Goal: Task Accomplishment & Management: Manage account settings

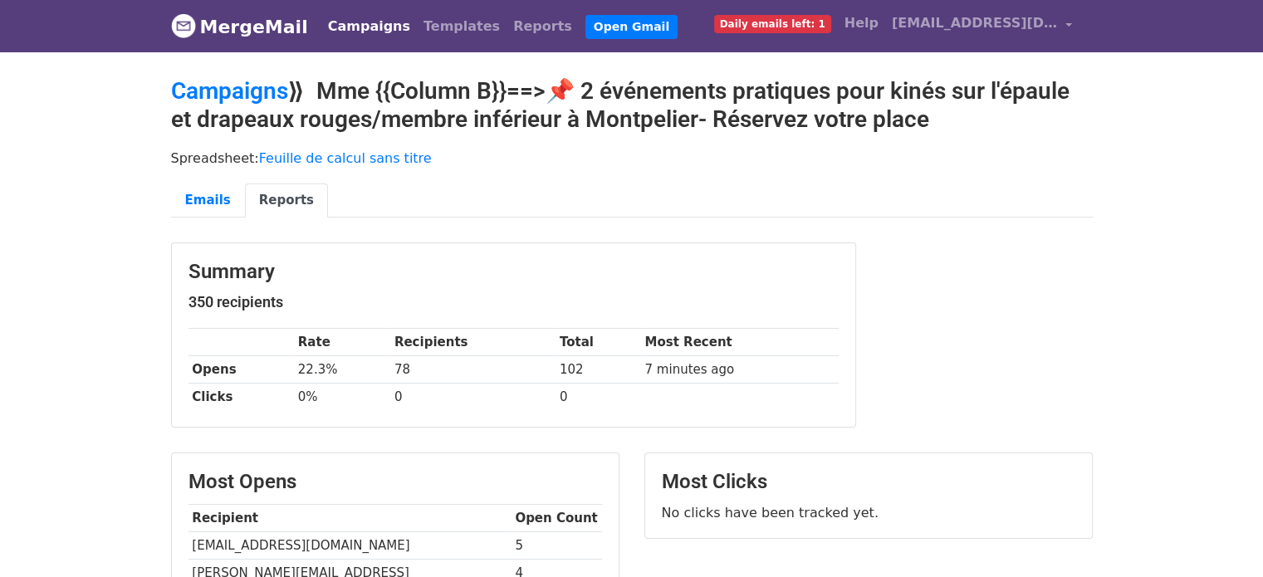
click at [336, 33] on link "Campaigns" at bounding box center [369, 26] width 96 height 33
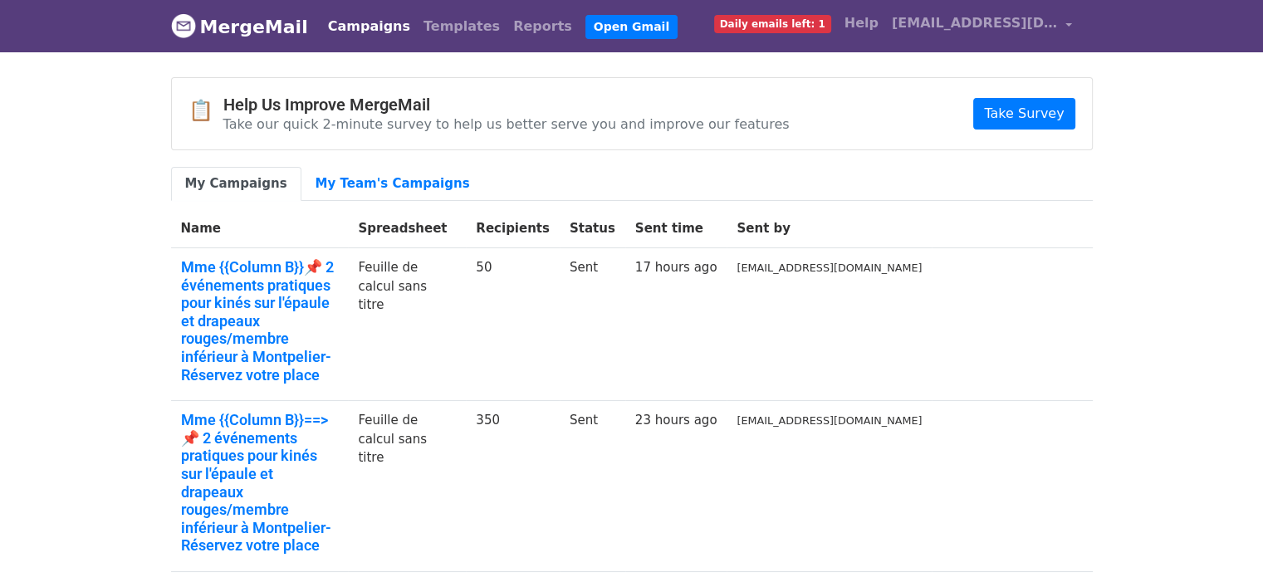
scroll to position [326, 0]
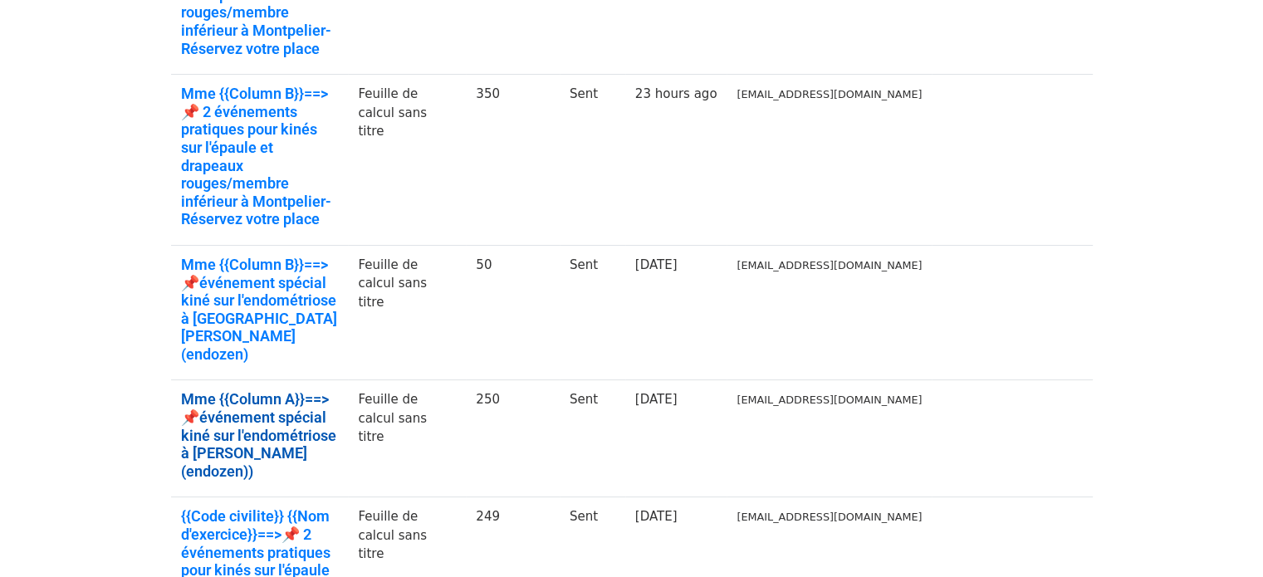
click at [276, 390] on link "Mme {{Column A}}==>📌événement spécial kiné sur l'endométriose à Metz- Triboulet…" at bounding box center [260, 435] width 158 height 90
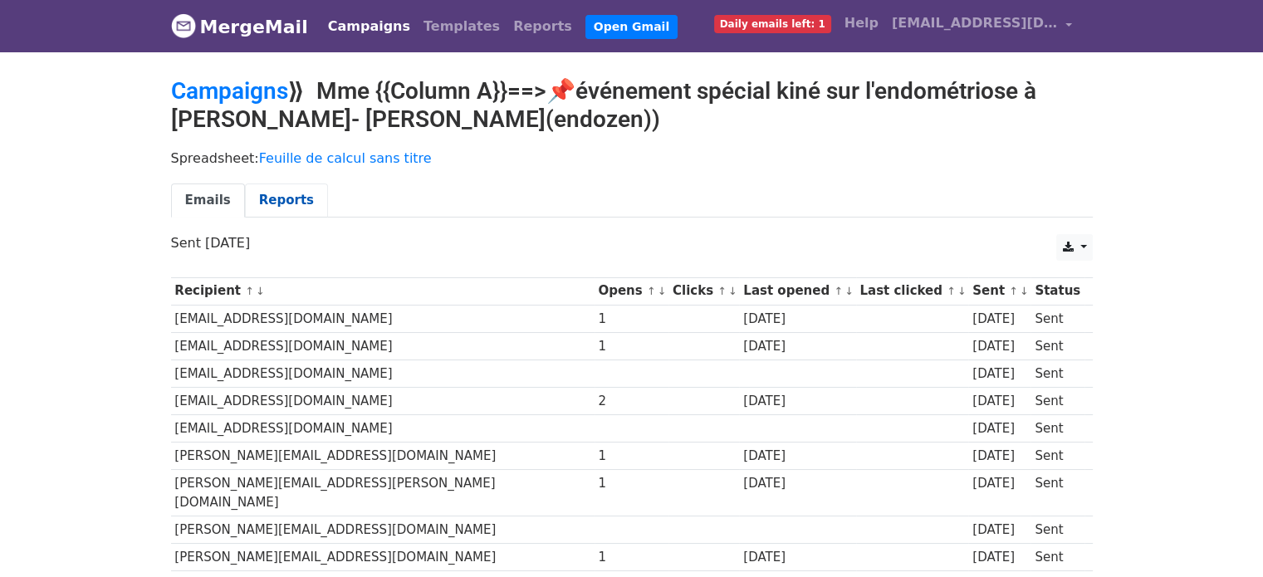
click at [270, 203] on link "Reports" at bounding box center [286, 201] width 83 height 34
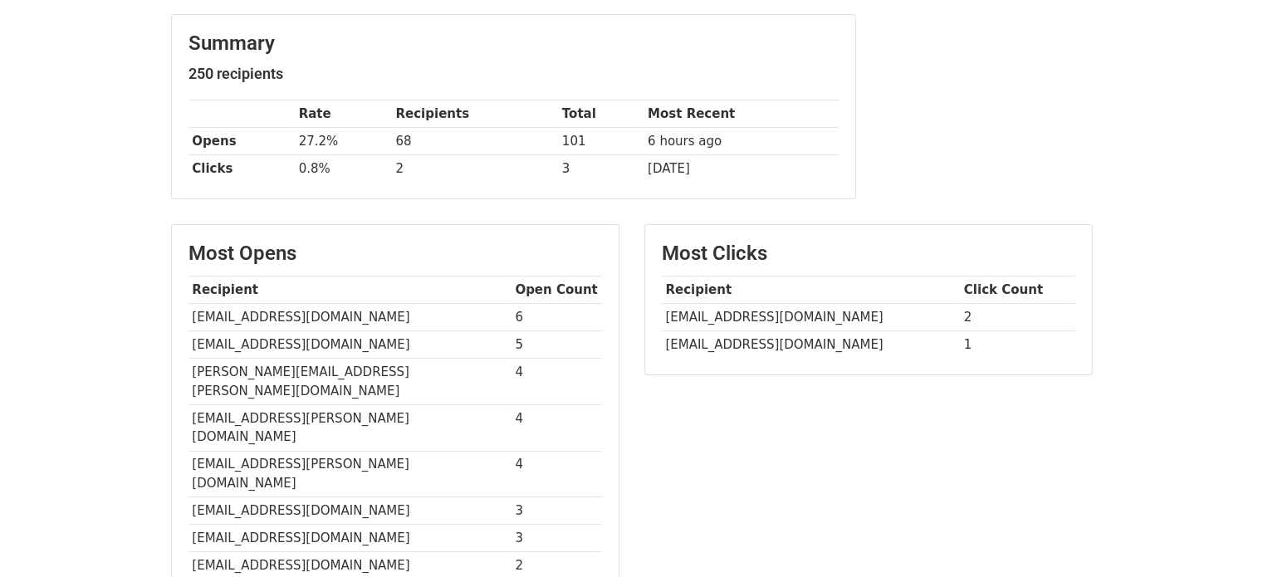
scroll to position [229, 0]
drag, startPoint x: 1275, startPoint y: 215, endPoint x: 1261, endPoint y: 328, distance: 113.8
click at [1261, 328] on html "MergeMail Campaigns Templates Reports Open Gmail Daily emails left: 1 Help clau…" at bounding box center [631, 360] width 1263 height 1179
click at [211, 339] on td "[EMAIL_ADDRESS][DOMAIN_NAME]" at bounding box center [350, 344] width 323 height 27
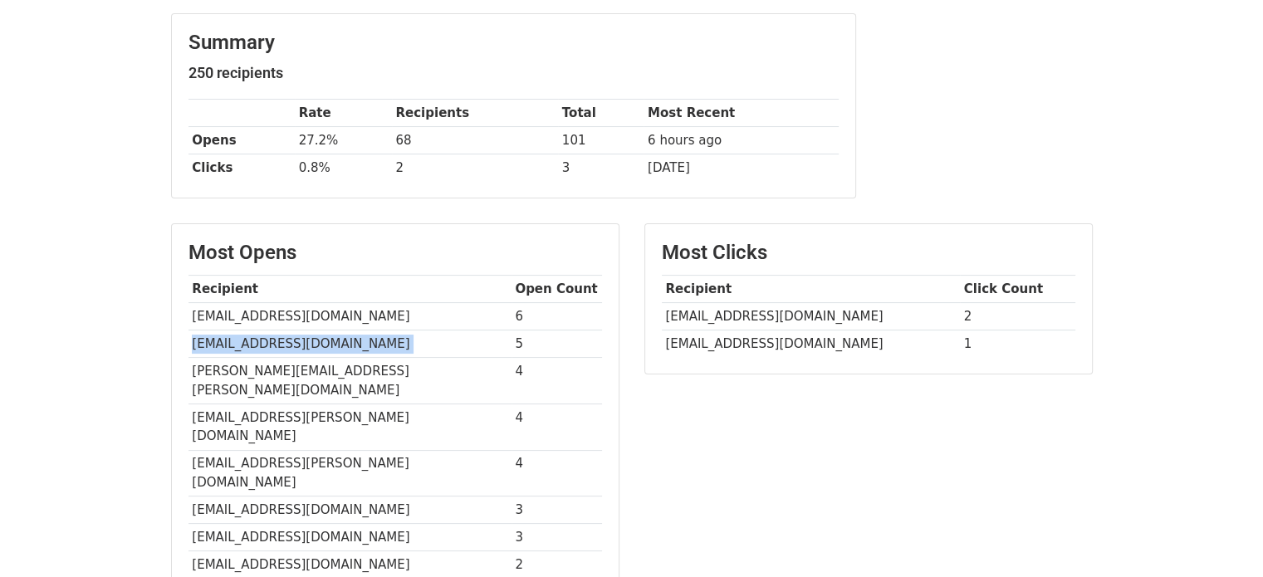
click at [211, 339] on td "[EMAIL_ADDRESS][DOMAIN_NAME]" at bounding box center [350, 344] width 323 height 27
copy tr "liba@wanadoo.fr"
click at [303, 338] on td "liba@wanadoo.fr" at bounding box center [350, 344] width 323 height 27
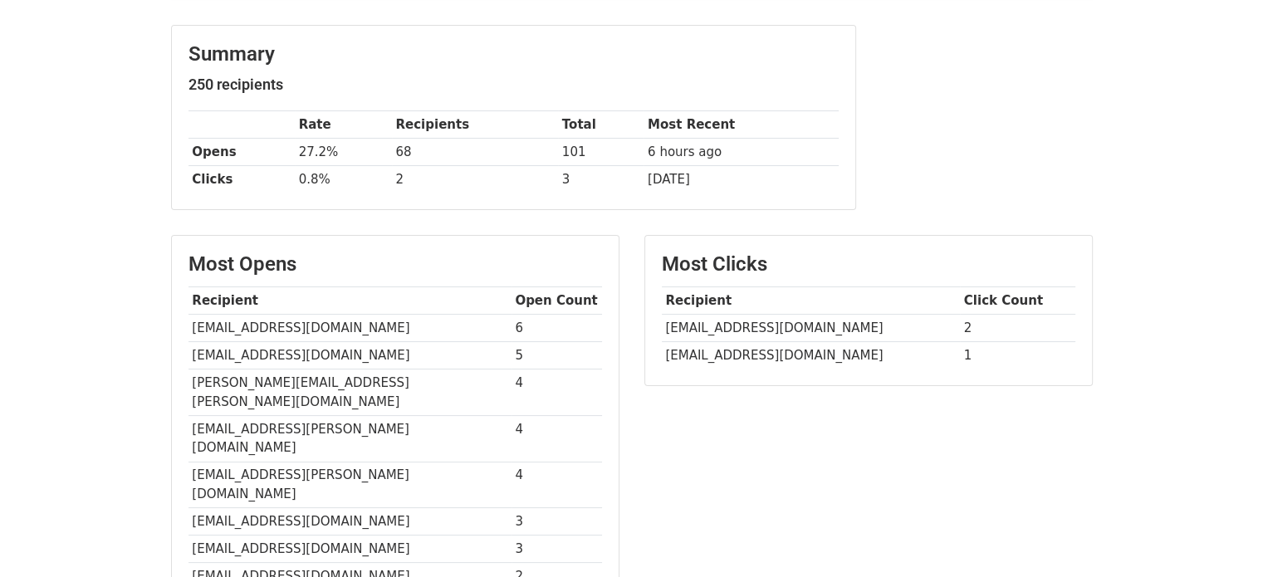
scroll to position [228, 0]
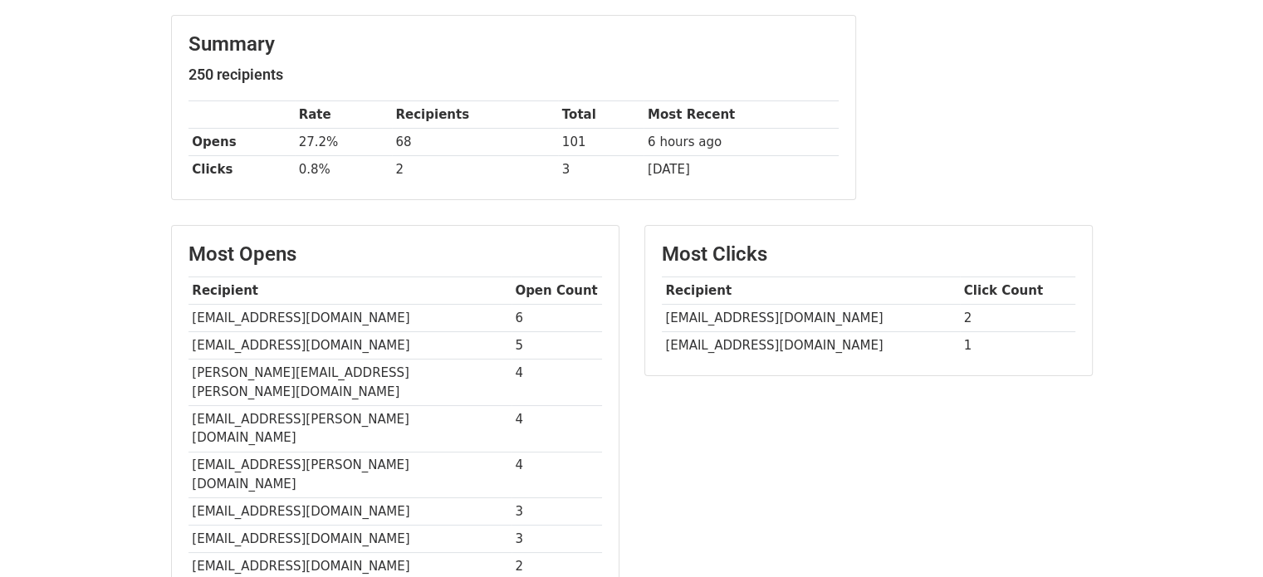
click at [268, 365] on td "lauer.rachel@orange.fr" at bounding box center [350, 383] width 323 height 47
click at [267, 363] on td "lauer.rachel@orange.fr" at bounding box center [350, 383] width 323 height 47
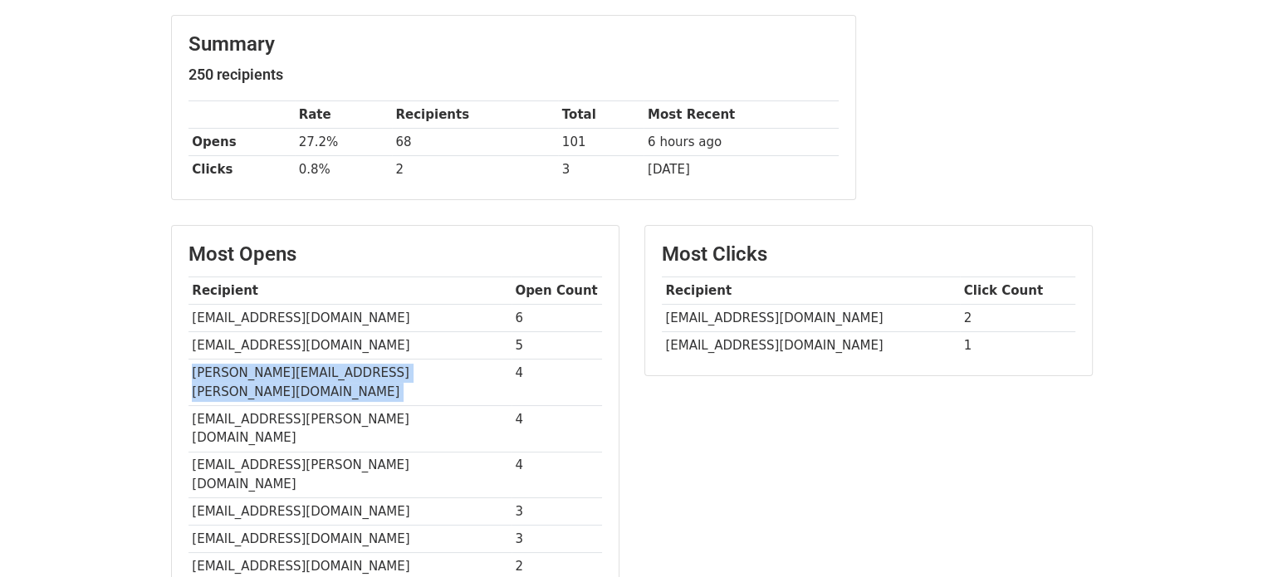
click at [267, 363] on td "lauer.rachel@orange.fr" at bounding box center [350, 383] width 323 height 47
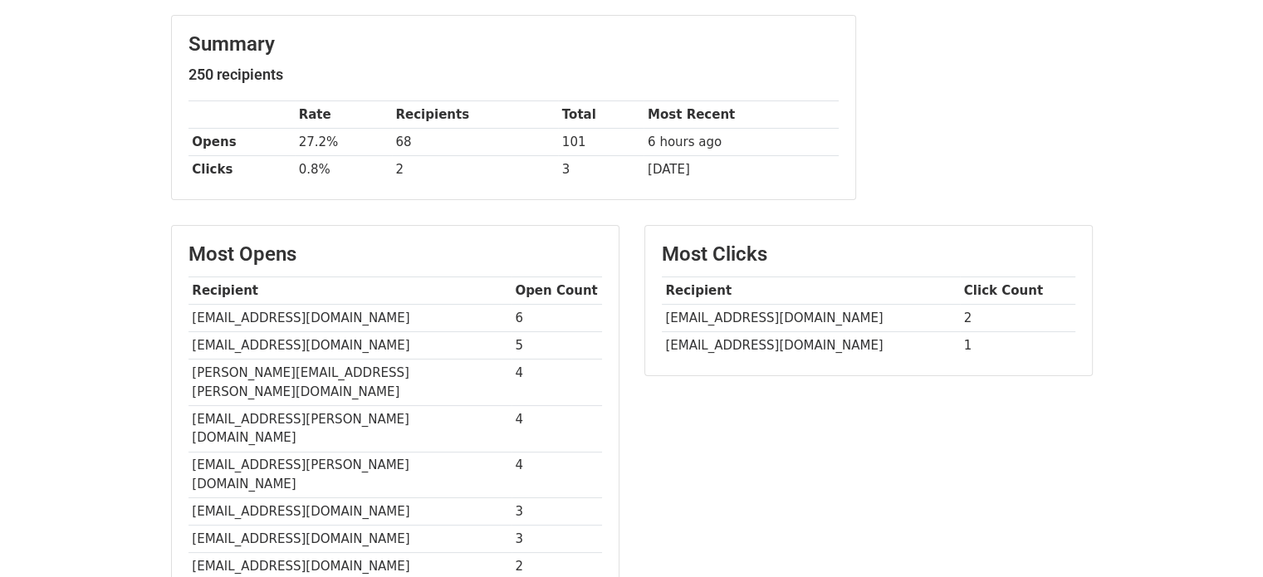
click at [288, 406] on td "sessad.metz@apf.asso.fr" at bounding box center [350, 429] width 323 height 47
copy tr "sessad.metz@apf.asso.fr"
click at [270, 452] on td "frederique.pellin@free.fr" at bounding box center [350, 475] width 323 height 47
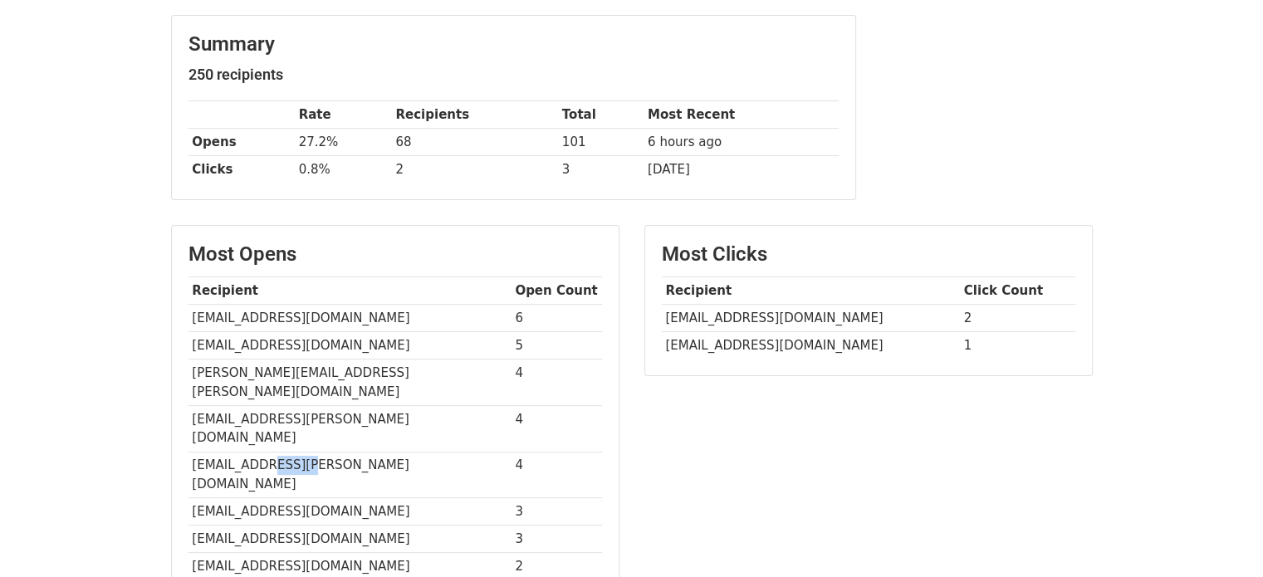
click at [270, 452] on td "frederique.pellin@free.fr" at bounding box center [350, 475] width 323 height 47
click at [293, 498] on td "andreapiccolo002@gmail.com" at bounding box center [350, 511] width 323 height 27
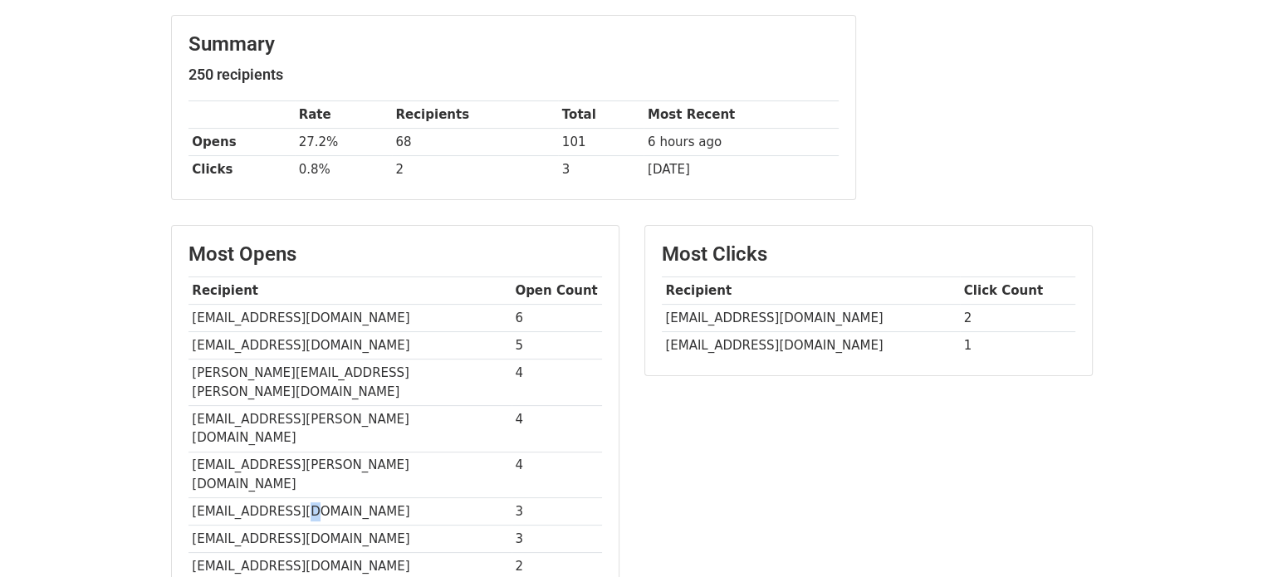
click at [293, 498] on td "andreapiccolo002@gmail.com" at bounding box center [350, 511] width 323 height 27
copy tr "andreapiccolo002@gmail.com"
click at [286, 526] on td "sinteff.elodie@orange.fr" at bounding box center [350, 539] width 323 height 27
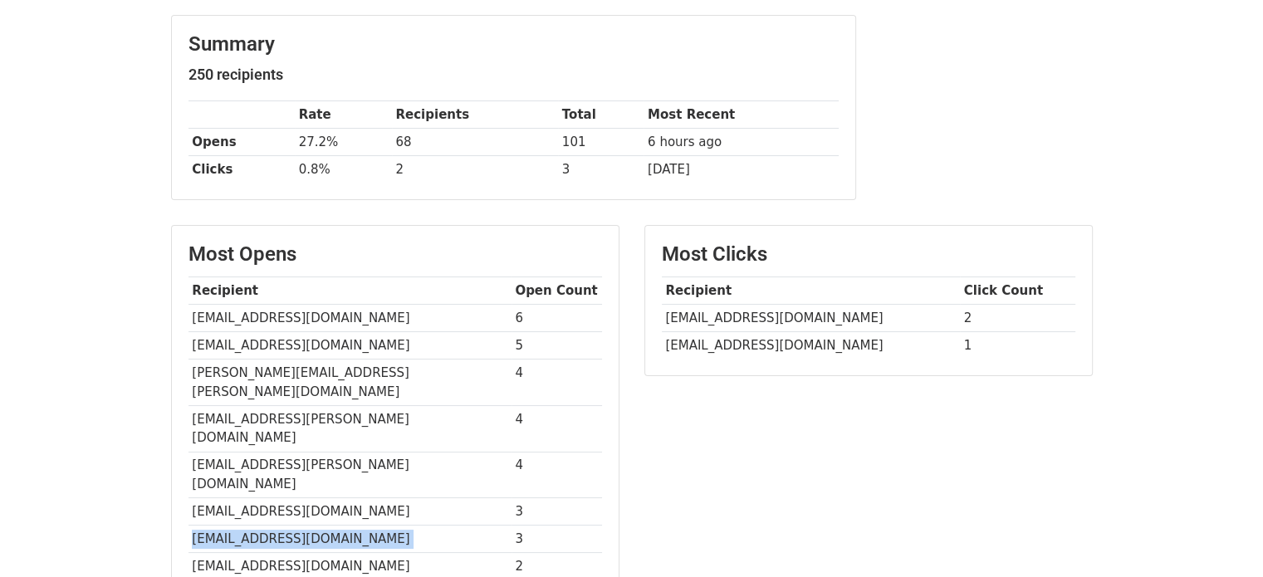
click at [286, 526] on td "sinteff.elodie@orange.fr" at bounding box center [350, 539] width 323 height 27
copy tr "sinteff.elodie@orange.fr"
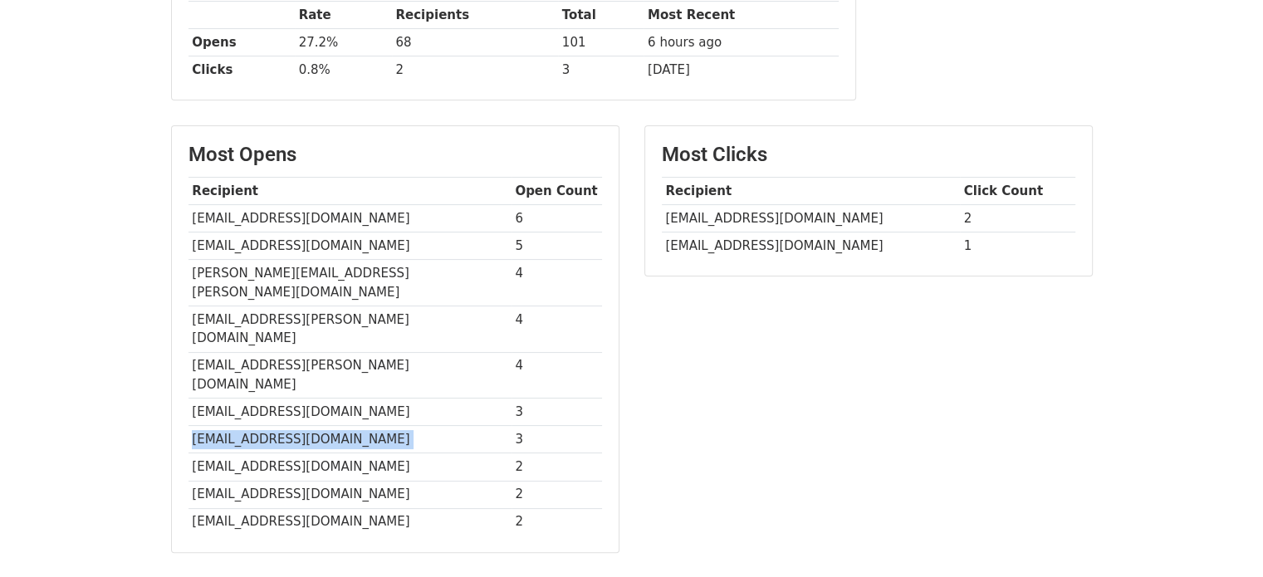
scroll to position [0, 0]
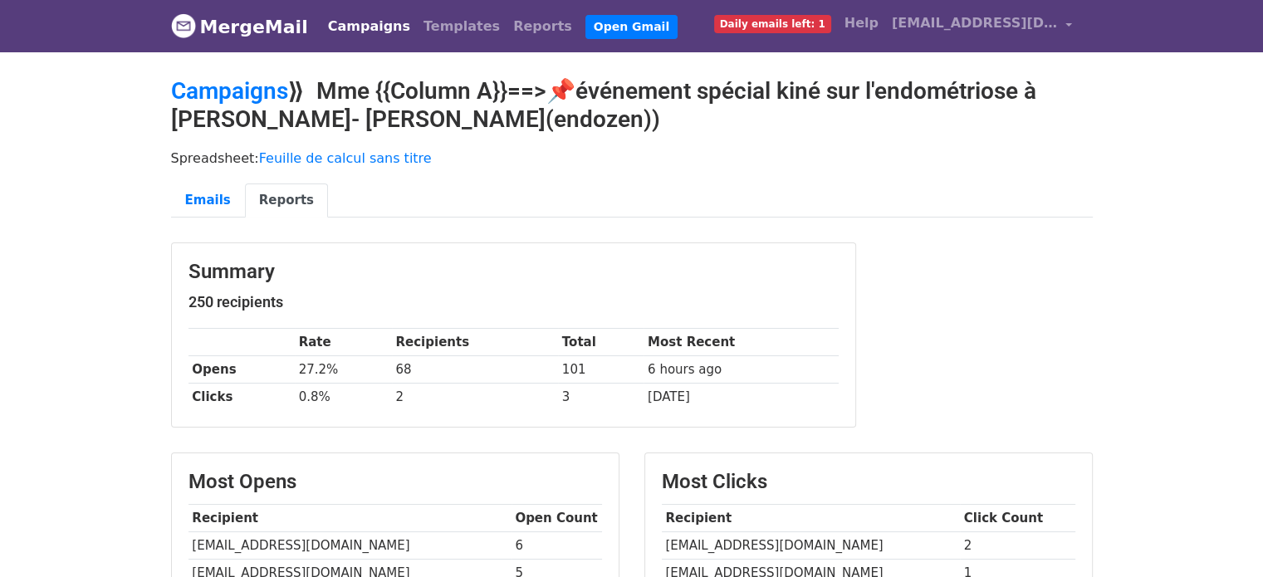
click at [713, 570] on td "direction@ch-sarreguemines.fr" at bounding box center [811, 573] width 298 height 27
copy tr "direction@ch-sarreguemines.fr"
click at [247, 96] on link "Campaigns" at bounding box center [229, 90] width 117 height 27
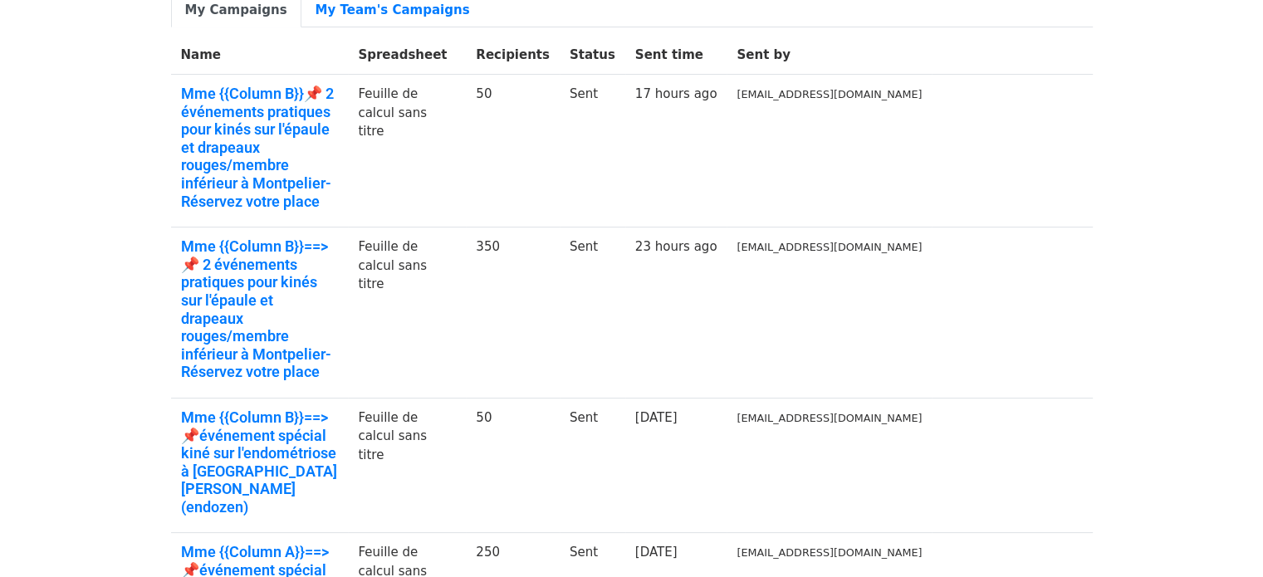
scroll to position [182, 0]
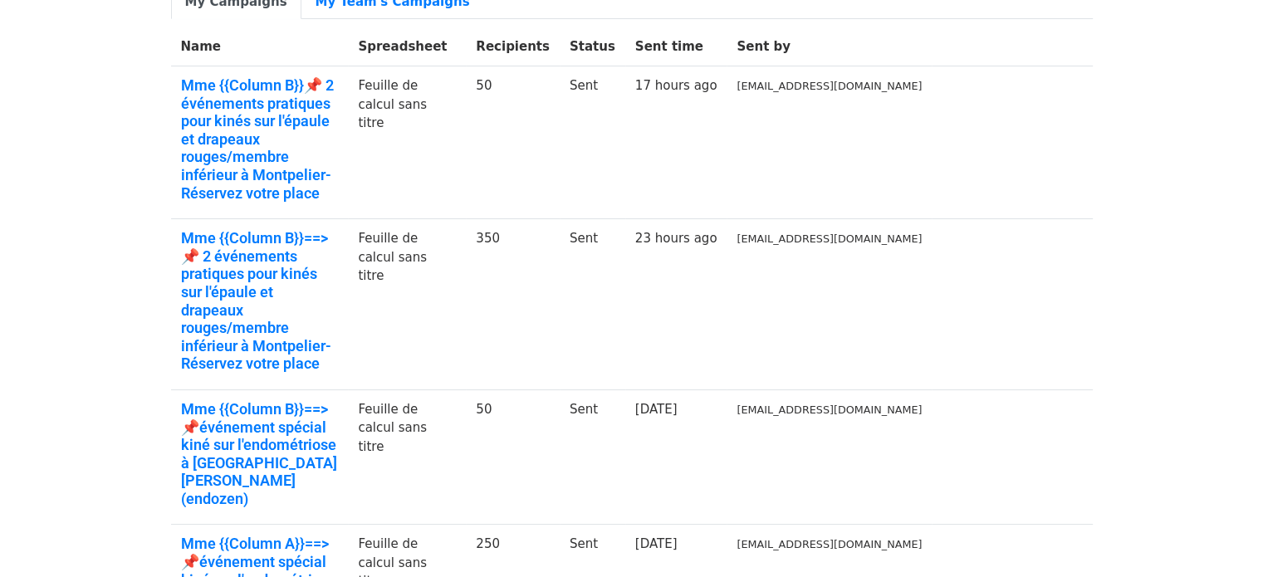
drag, startPoint x: 0, startPoint y: 0, endPoint x: 1275, endPoint y: 195, distance: 1289.9
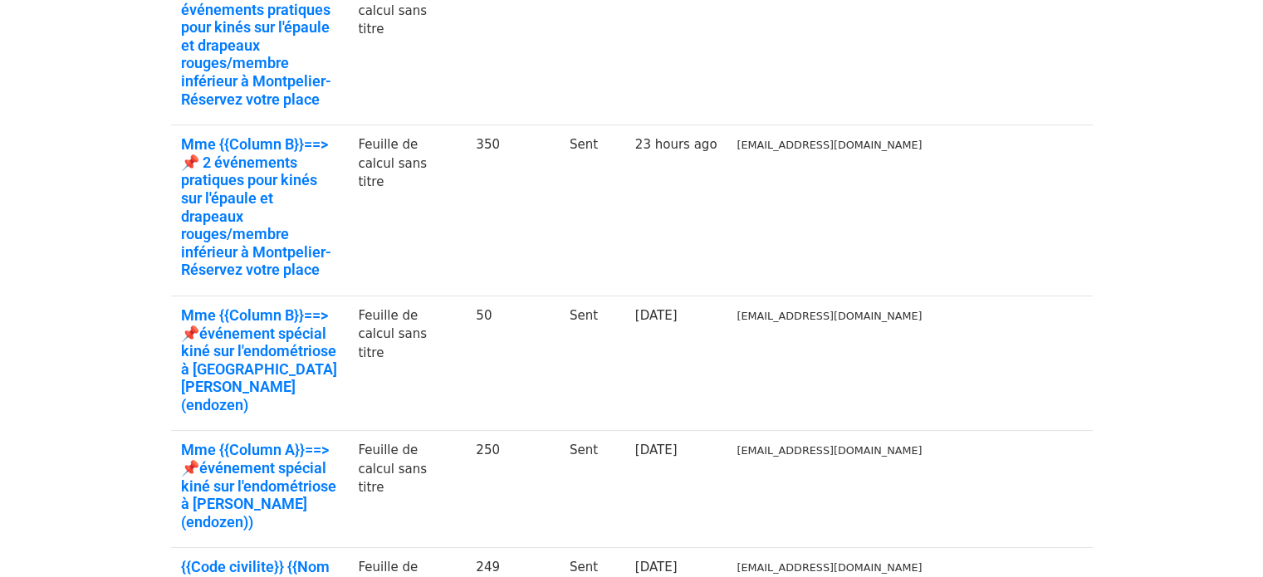
scroll to position [0, 0]
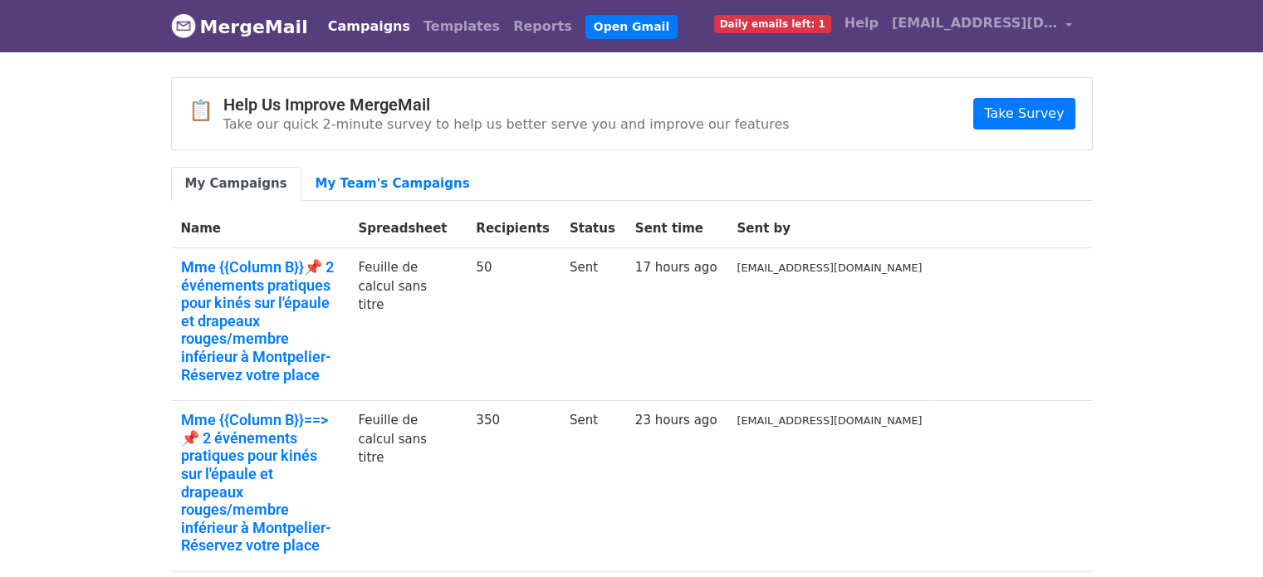
click at [728, 294] on td "17 hours ago" at bounding box center [676, 324] width 102 height 153
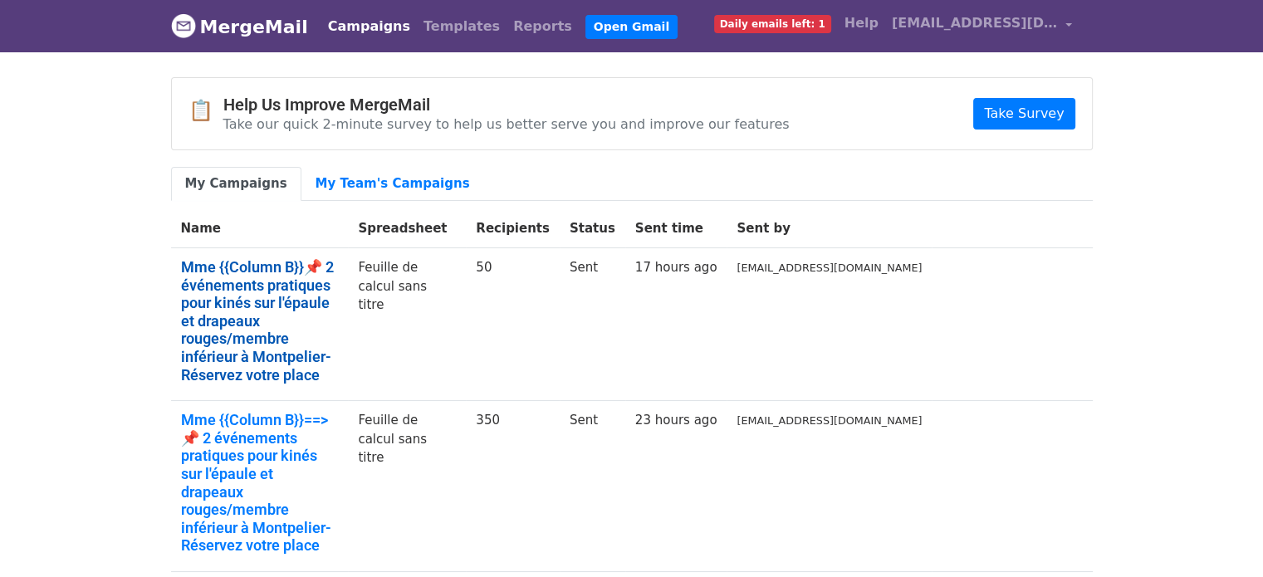
click at [310, 266] on link "Mme {{Column B}}📌 2 événements pratiques pour kinés sur l'épaule et drapeaux ro…" at bounding box center [260, 320] width 158 height 125
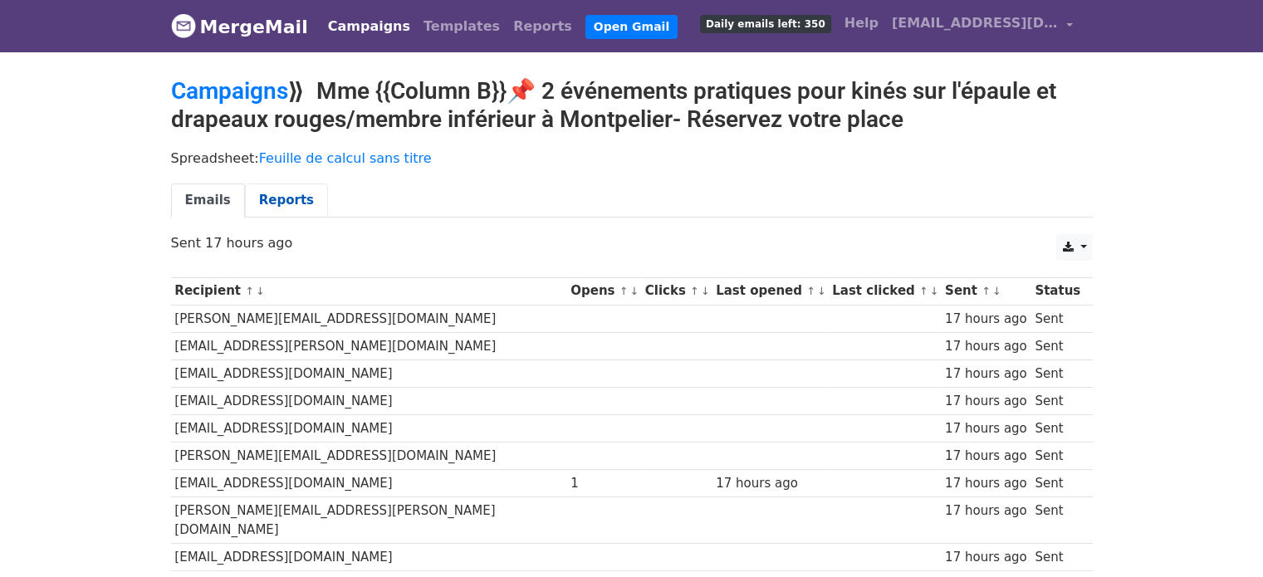
click at [289, 200] on link "Reports" at bounding box center [286, 201] width 83 height 34
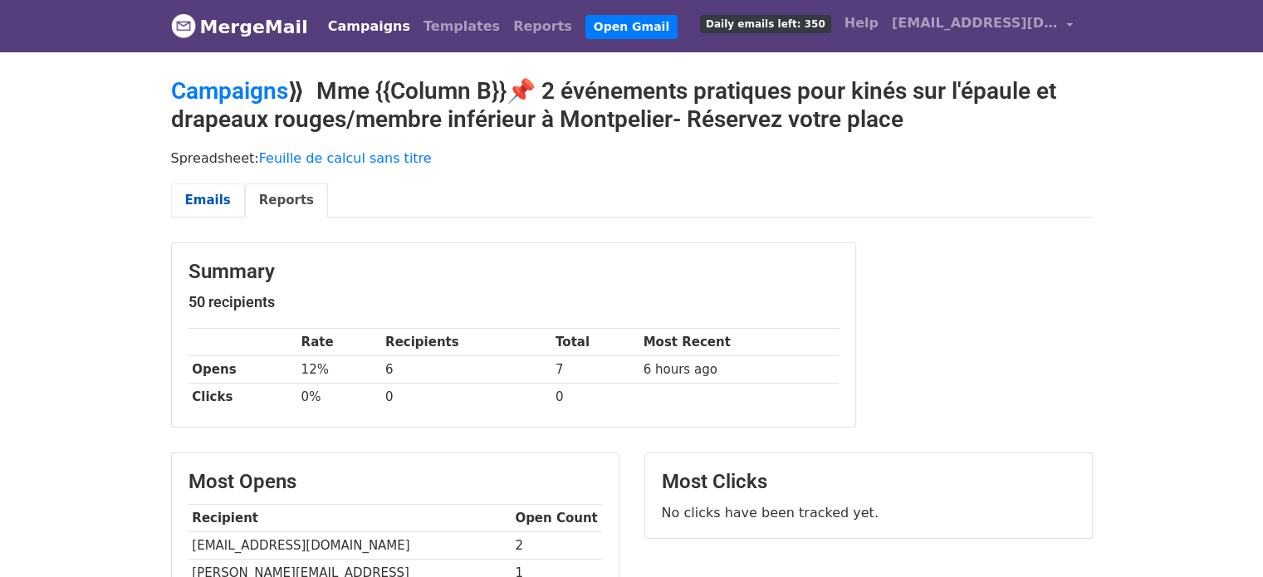
click at [202, 208] on link "Emails" at bounding box center [208, 201] width 74 height 34
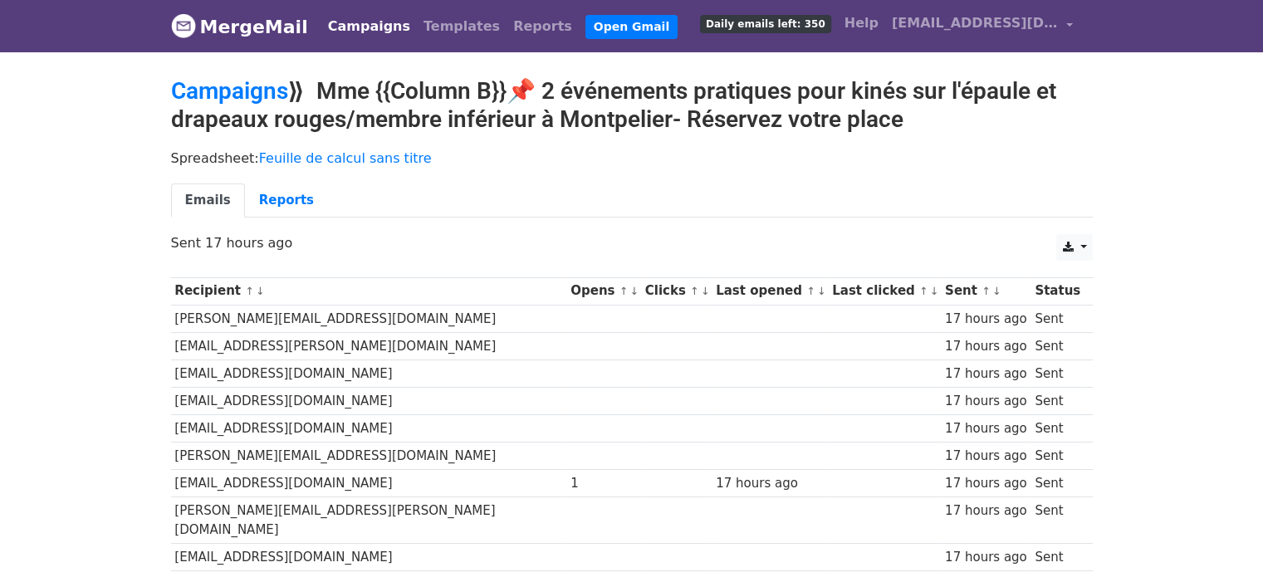
click at [366, 22] on link "Campaigns" at bounding box center [369, 26] width 96 height 33
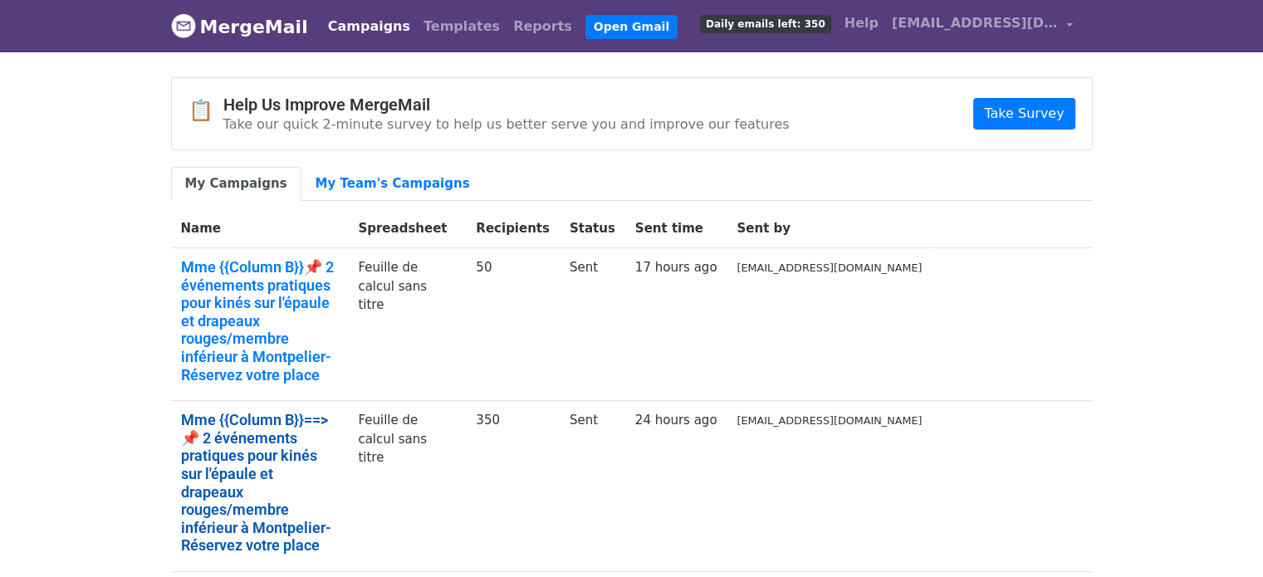
click at [311, 411] on link "Mme {{Column B}}==>📌 2 événements pratiques pour kinés sur l'épaule et drapeaux…" at bounding box center [260, 483] width 158 height 144
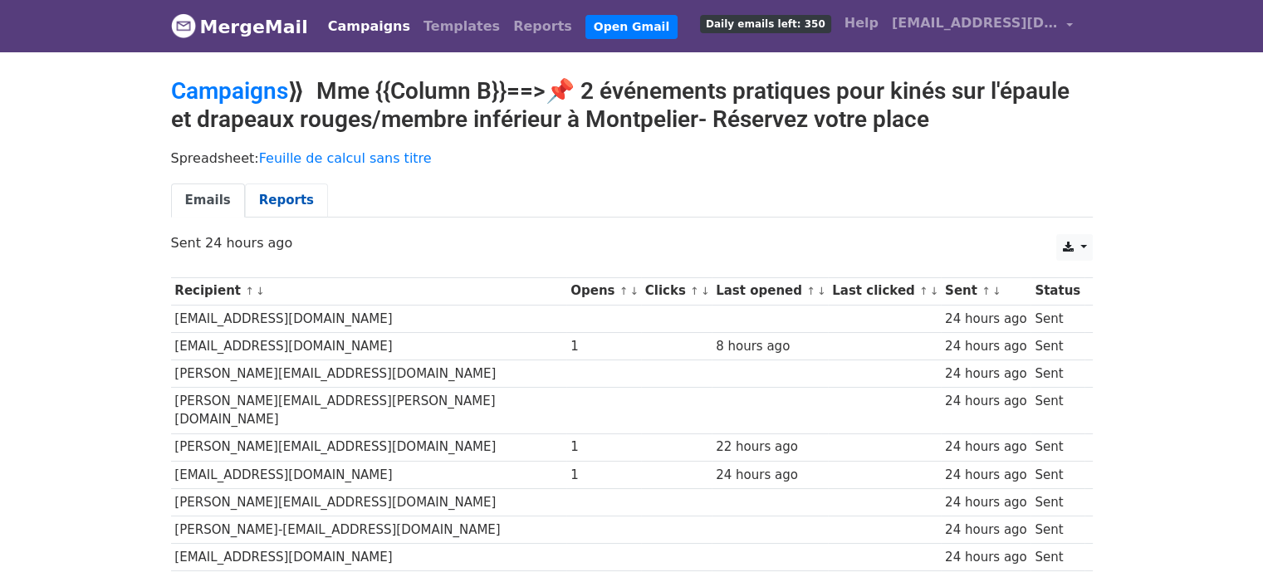
click at [272, 198] on link "Reports" at bounding box center [286, 201] width 83 height 34
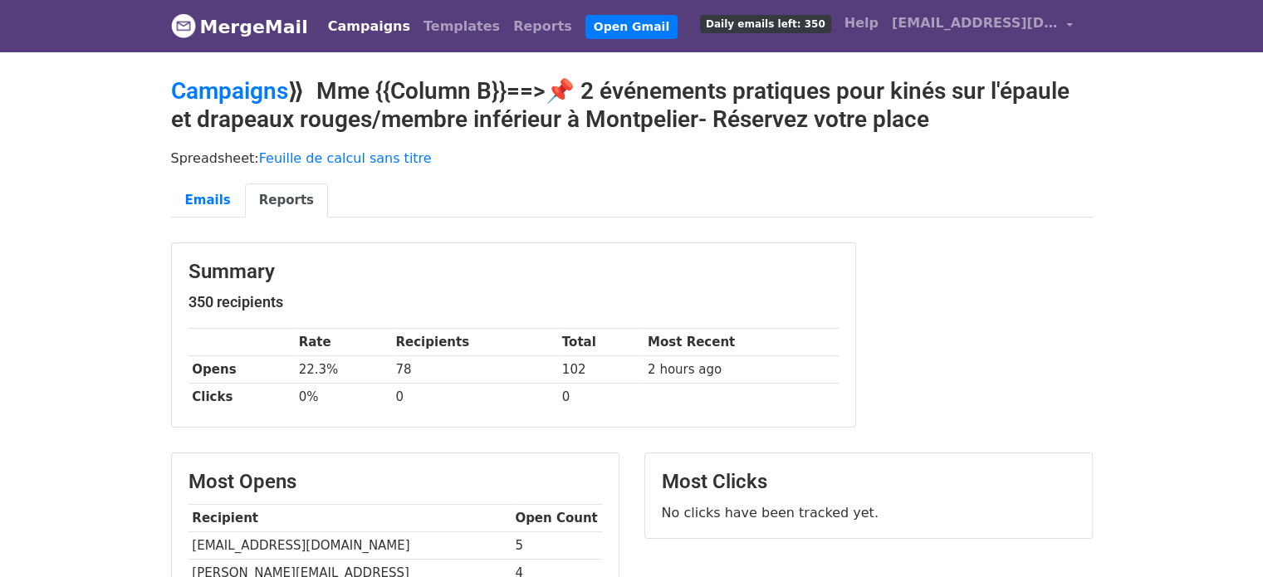
click at [356, 19] on link "Campaigns" at bounding box center [369, 26] width 96 height 33
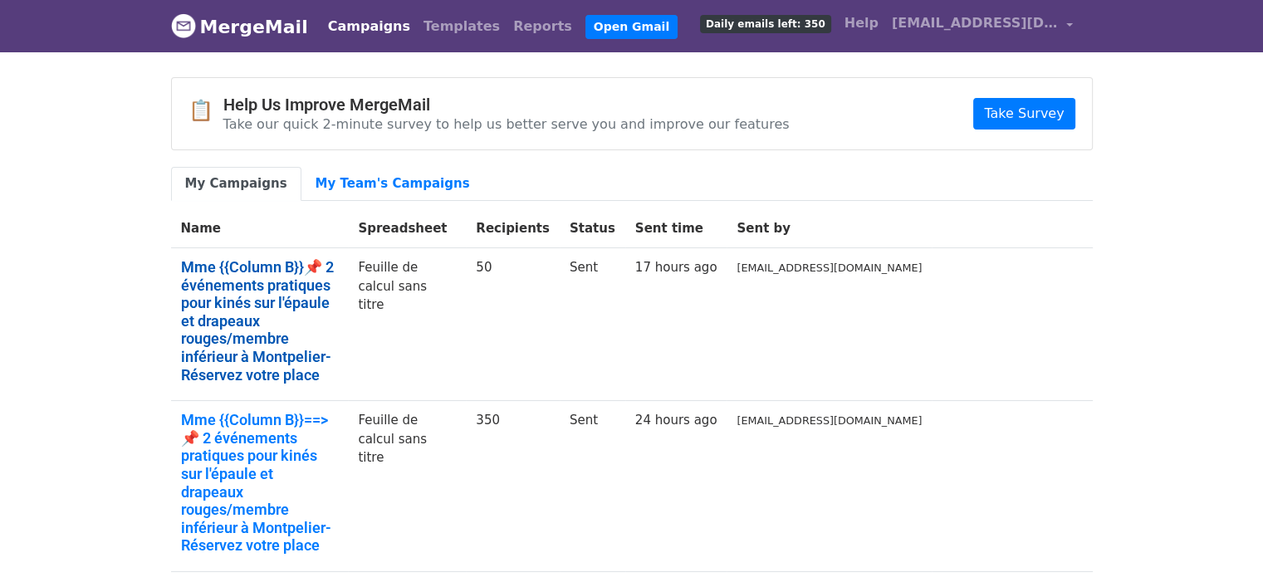
click at [302, 279] on link "Mme {{Column B}}📌 2 événements pratiques pour kinés sur l'épaule et drapeaux ro…" at bounding box center [260, 320] width 158 height 125
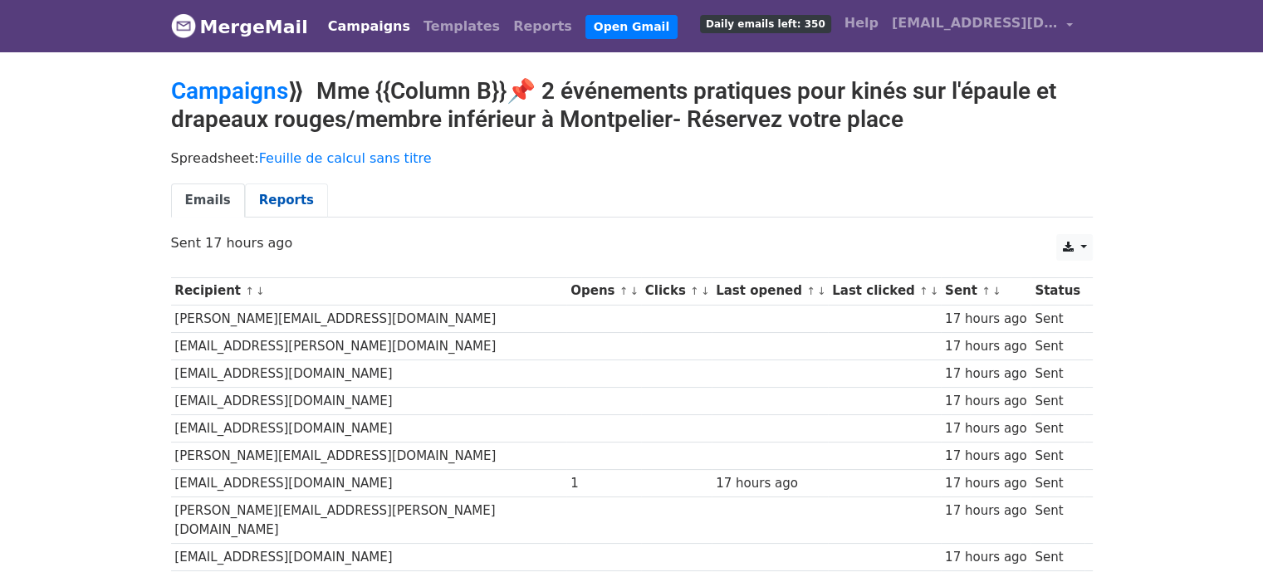
click at [270, 201] on link "Reports" at bounding box center [286, 201] width 83 height 34
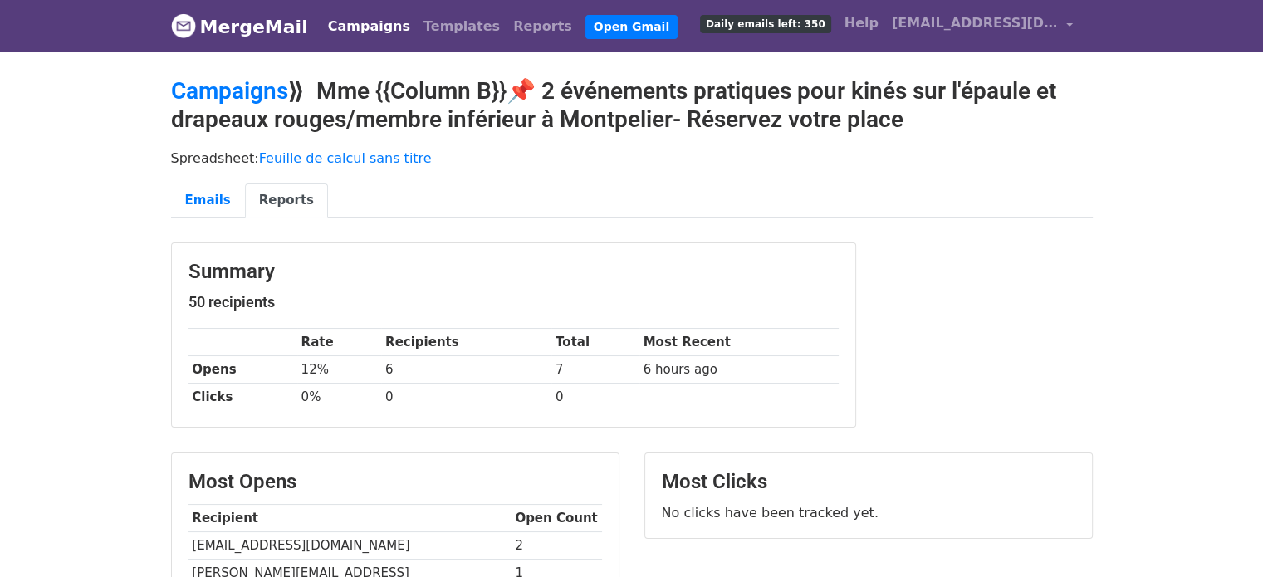
click at [338, 19] on link "Campaigns" at bounding box center [369, 26] width 96 height 33
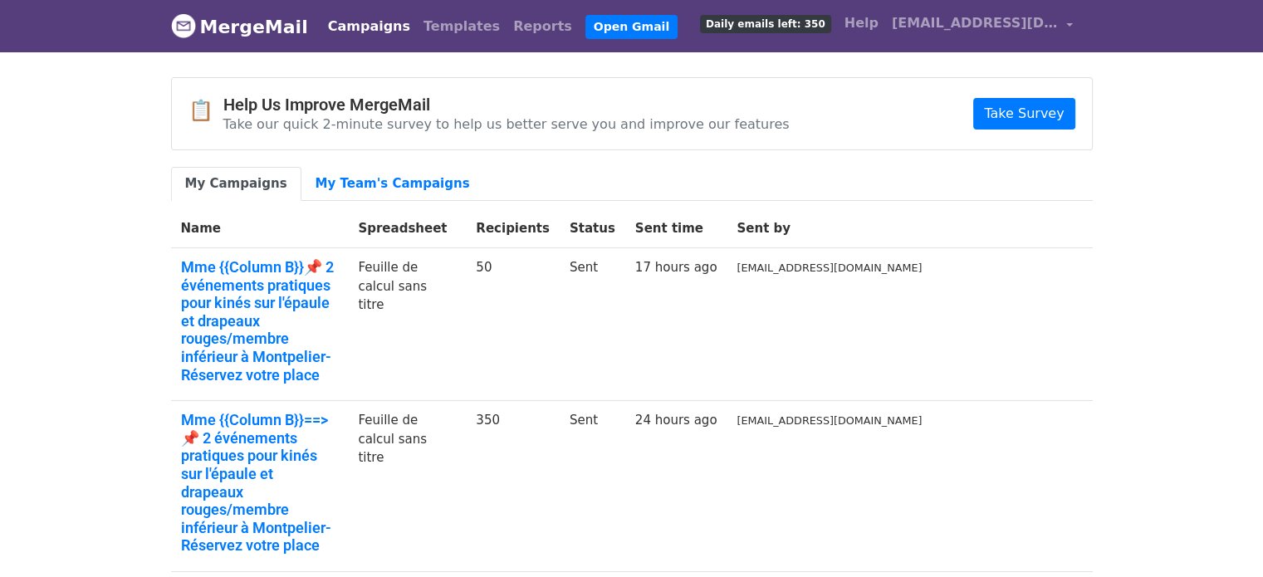
click at [417, 17] on link "Templates" at bounding box center [462, 26] width 90 height 33
click at [351, 31] on link "Campaigns" at bounding box center [369, 26] width 96 height 33
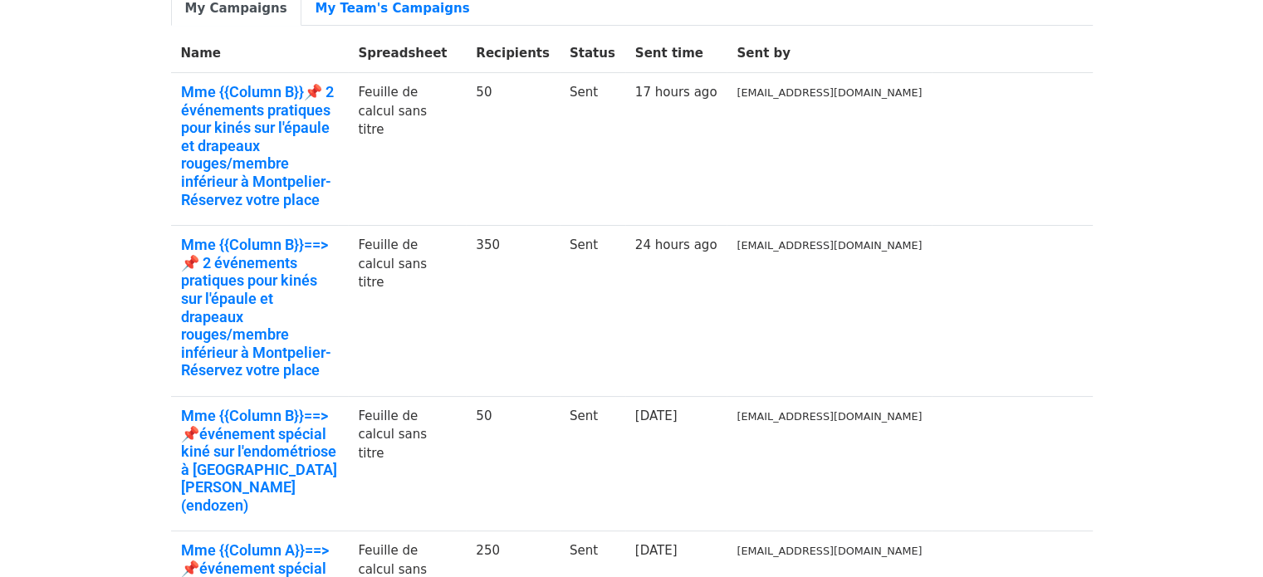
scroll to position [189, 0]
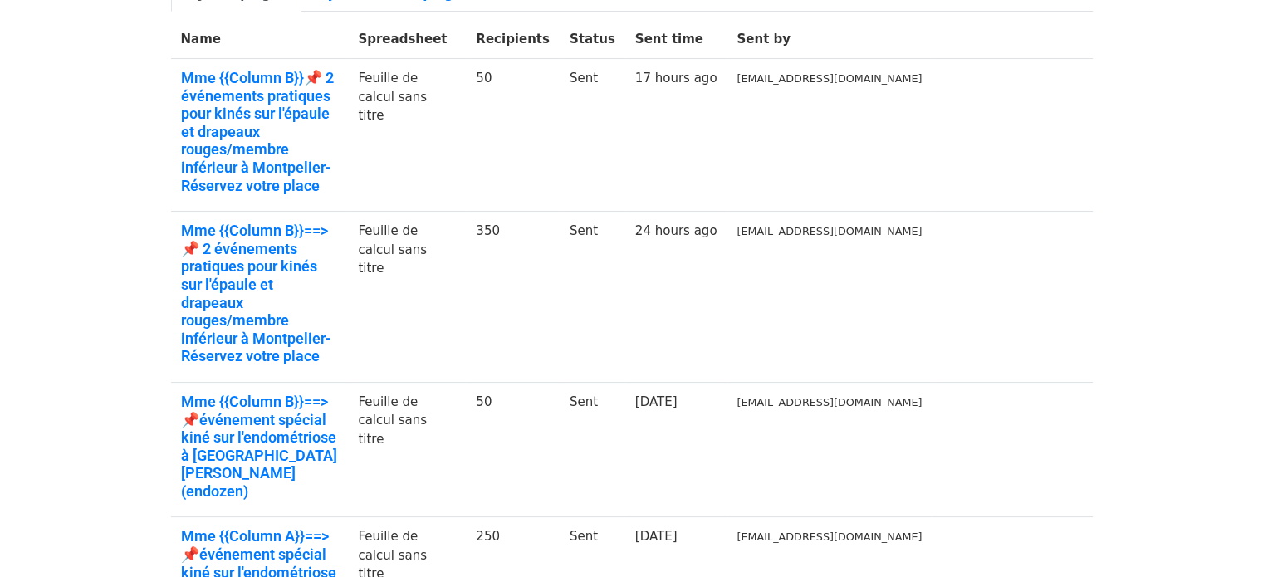
click at [625, 517] on td "Sent" at bounding box center [593, 575] width 66 height 117
click at [678, 529] on link "[DATE]" at bounding box center [656, 536] width 42 height 15
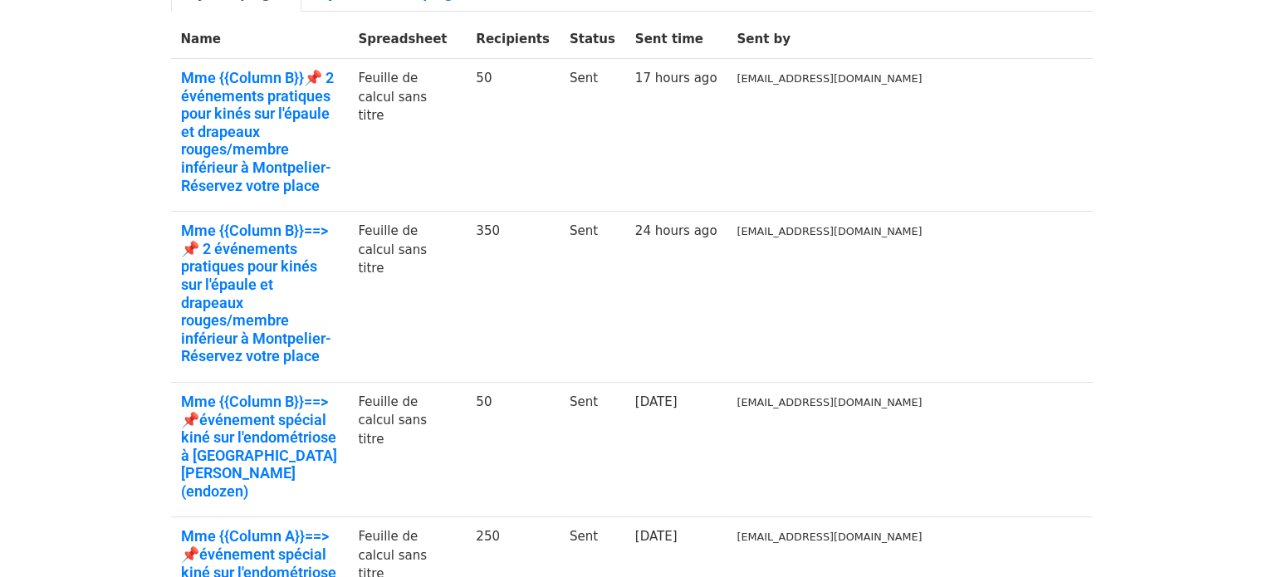
drag, startPoint x: 717, startPoint y: 391, endPoint x: 650, endPoint y: 386, distance: 67.5
click at [650, 517] on tr "Mme {{Column A}}==>📌événement spécial kiné sur l'endométriose à Metz- Triboulet…" at bounding box center [632, 575] width 922 height 117
click at [625, 517] on td "Sent" at bounding box center [593, 575] width 66 height 117
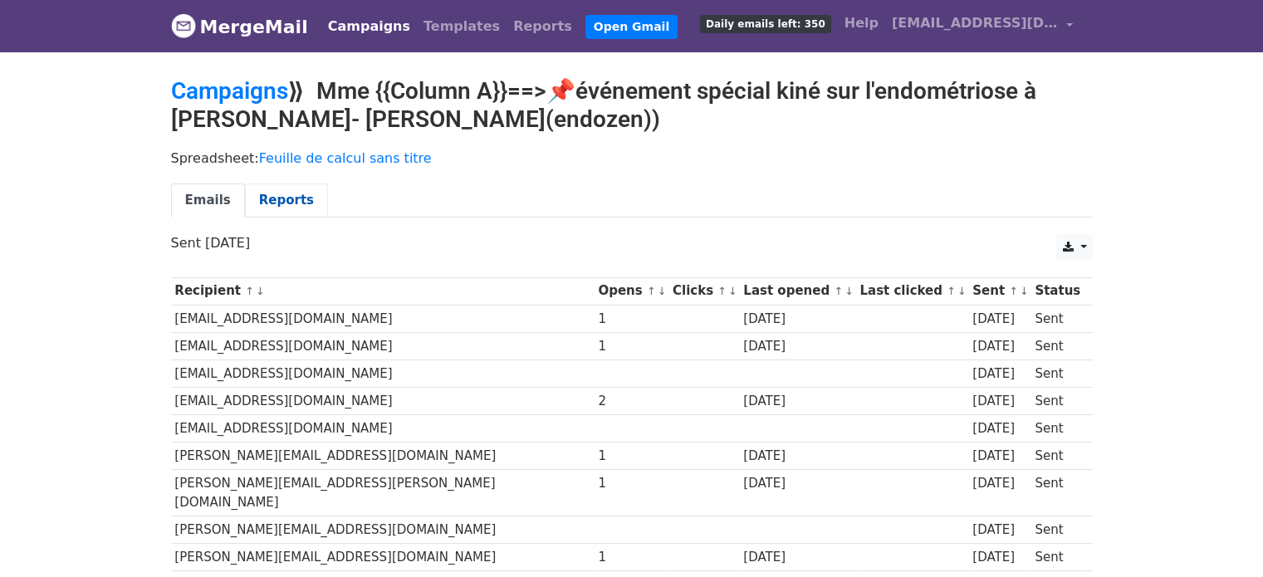
click at [259, 197] on link "Reports" at bounding box center [286, 201] width 83 height 34
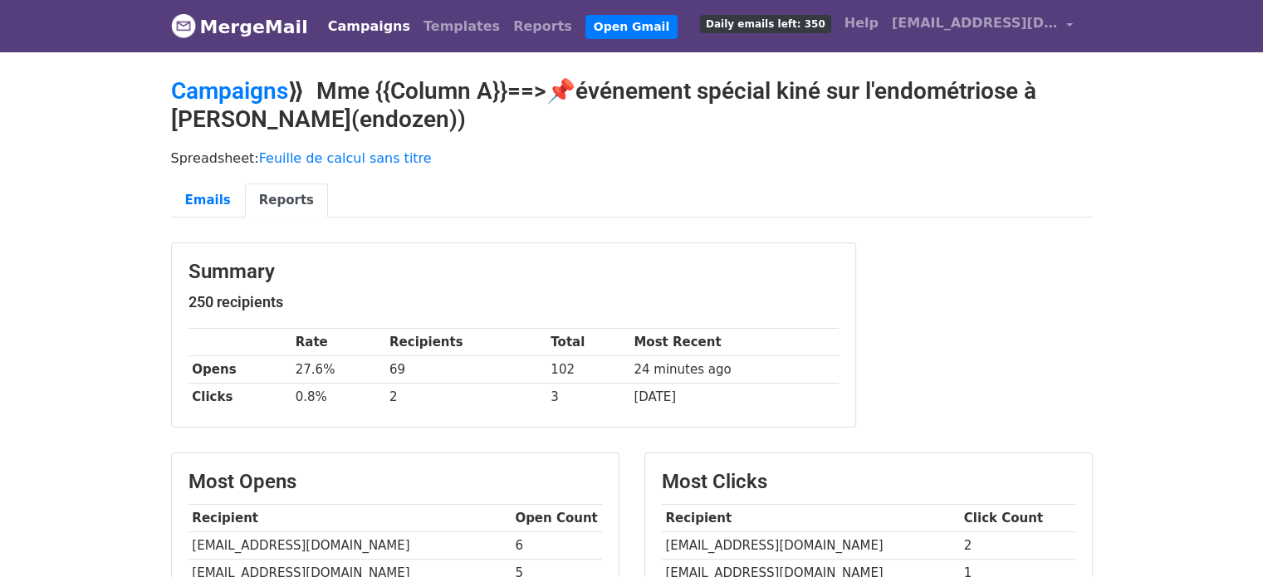
click at [495, 114] on h2 "Campaigns ⟫ Mme {{Column A}}==>📌événement spécial kiné sur l'endométriose à [PE…" at bounding box center [632, 105] width 922 height 56
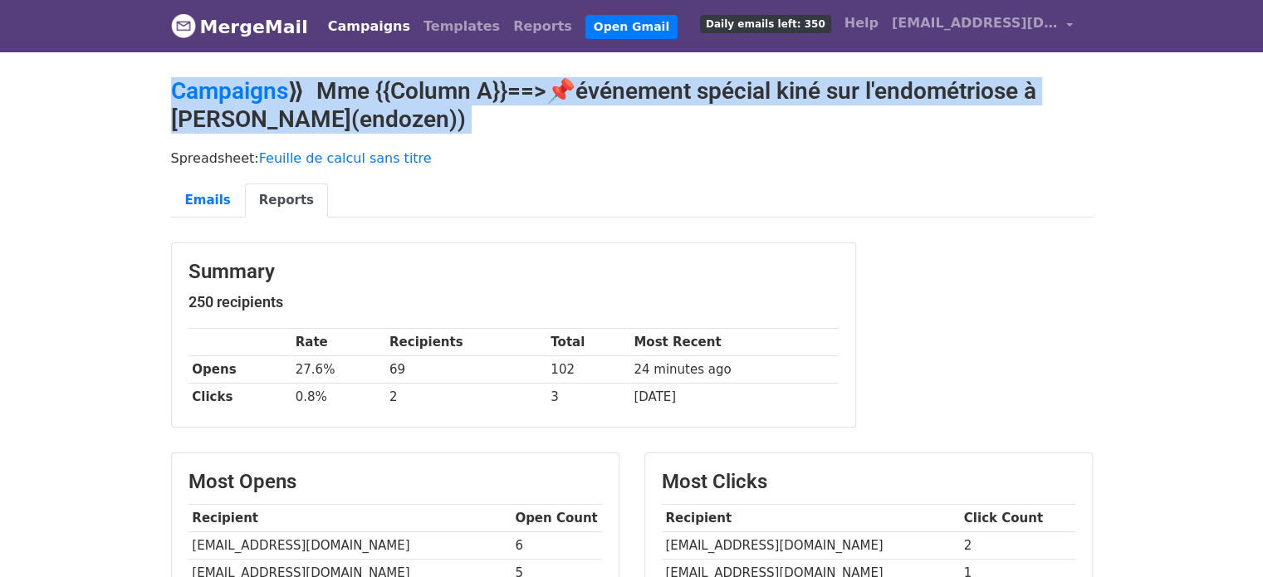
click at [495, 114] on h2 "Campaigns ⟫ Mme {{Column A}}==>📌événement spécial kiné sur l'endométriose à [PE…" at bounding box center [632, 105] width 922 height 56
click at [611, 98] on h2 "Campaigns ⟫ Mme {{Column A}}==>📌événement spécial kiné sur l'endométriose à [PE…" at bounding box center [632, 105] width 922 height 56
